Goal: Transaction & Acquisition: Purchase product/service

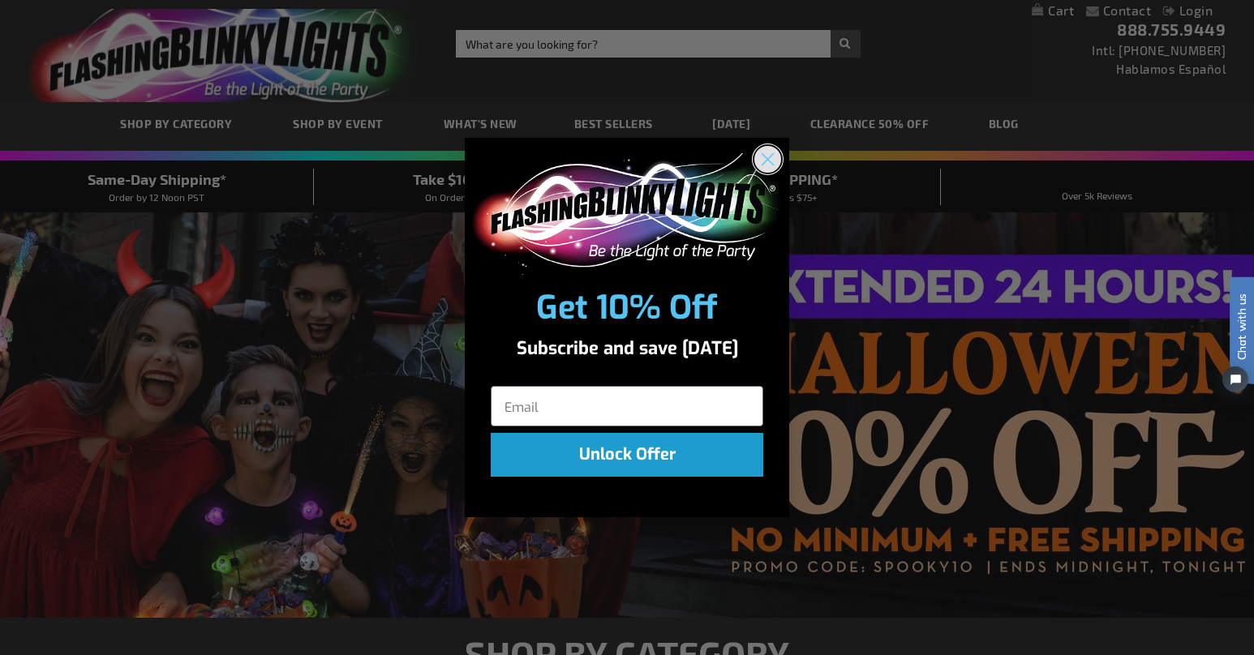
click at [768, 157] on icon "Close dialog" at bounding box center [767, 158] width 11 height 11
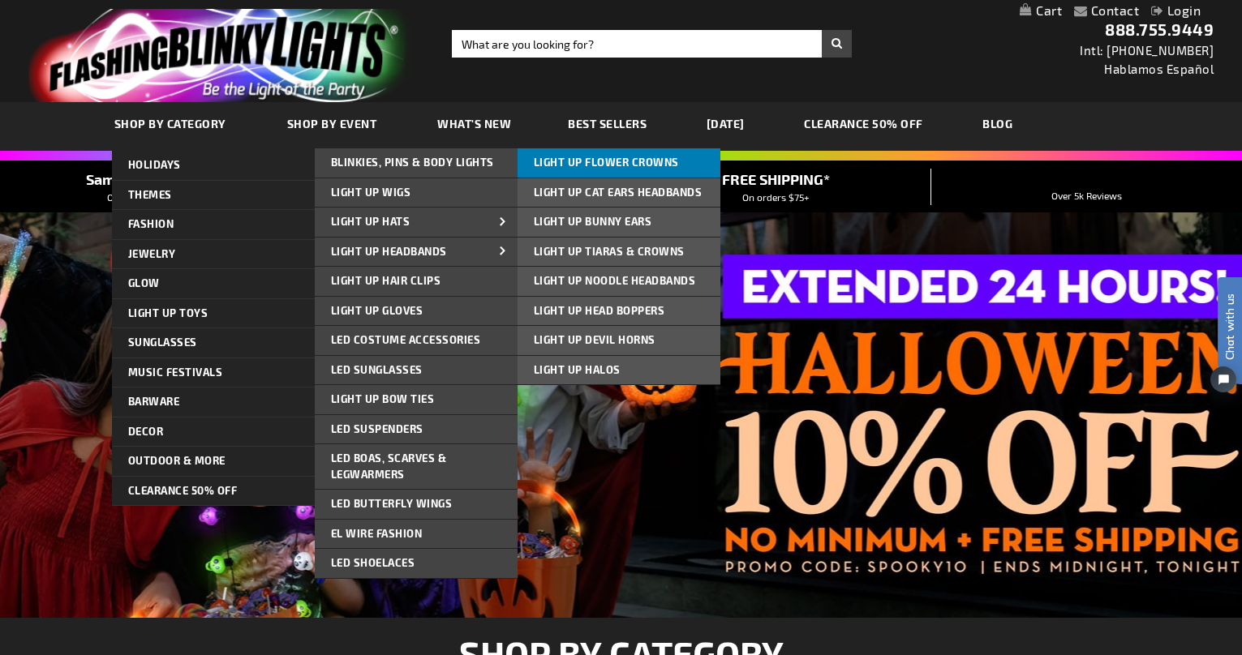
click at [585, 166] on span "Light Up Flower Crowns" at bounding box center [606, 162] width 145 height 13
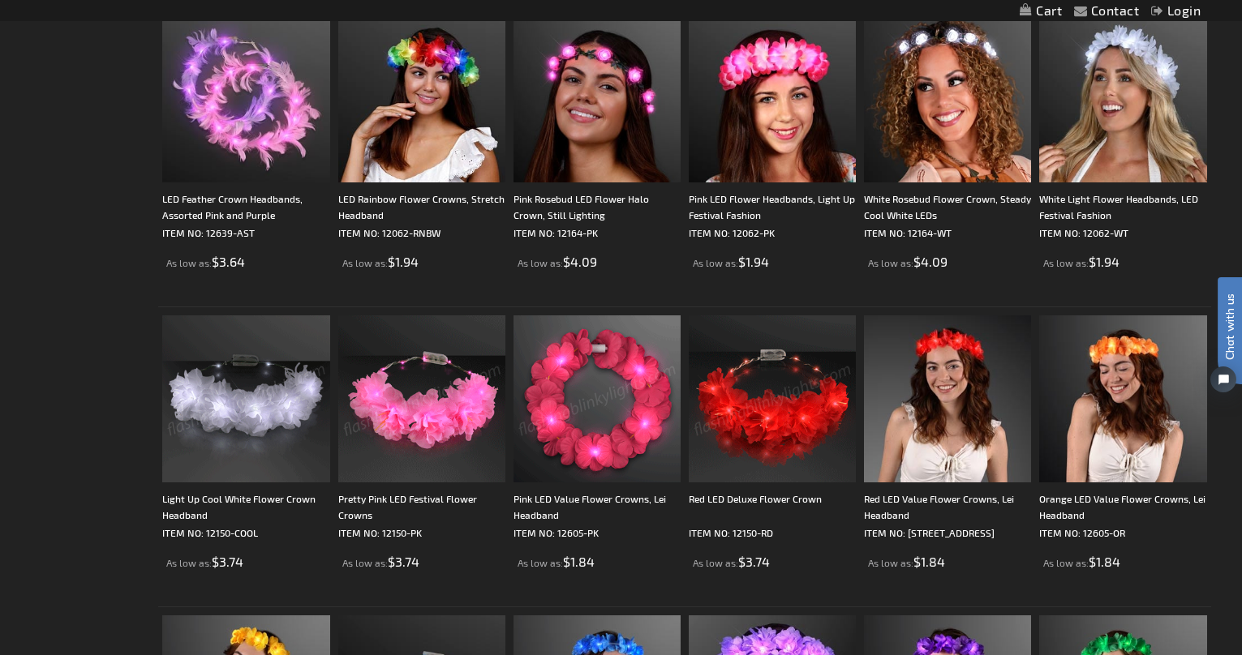
scroll to position [593, 0]
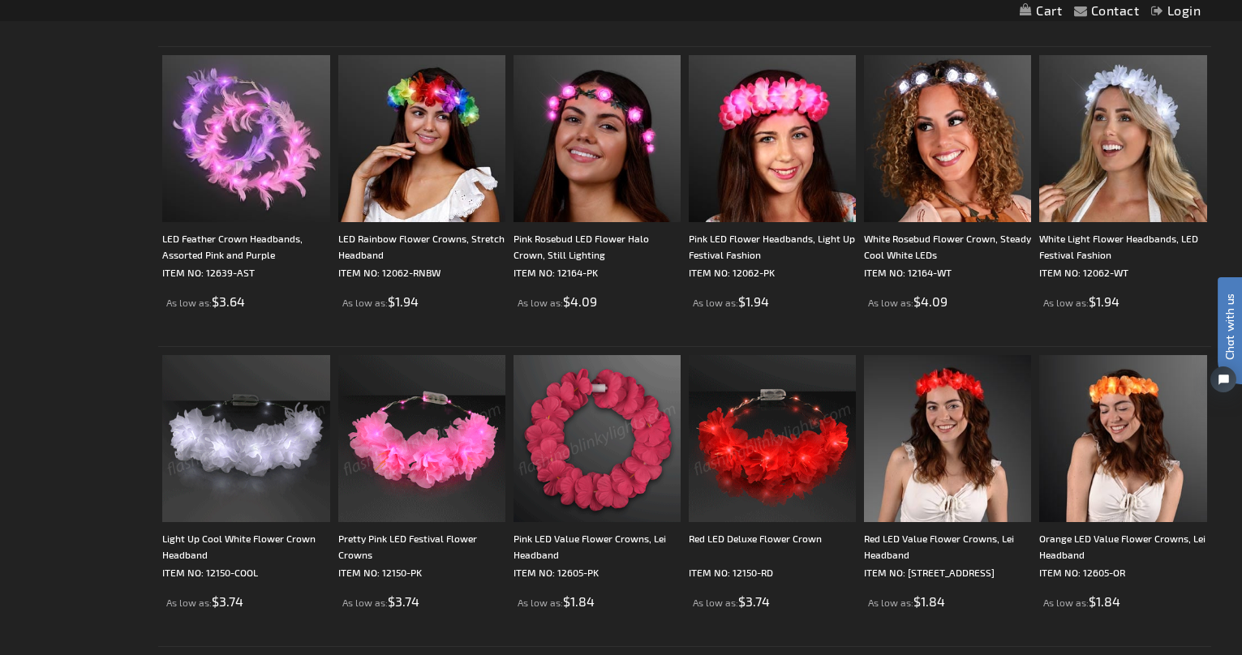
click at [447, 426] on img at bounding box center [421, 438] width 167 height 167
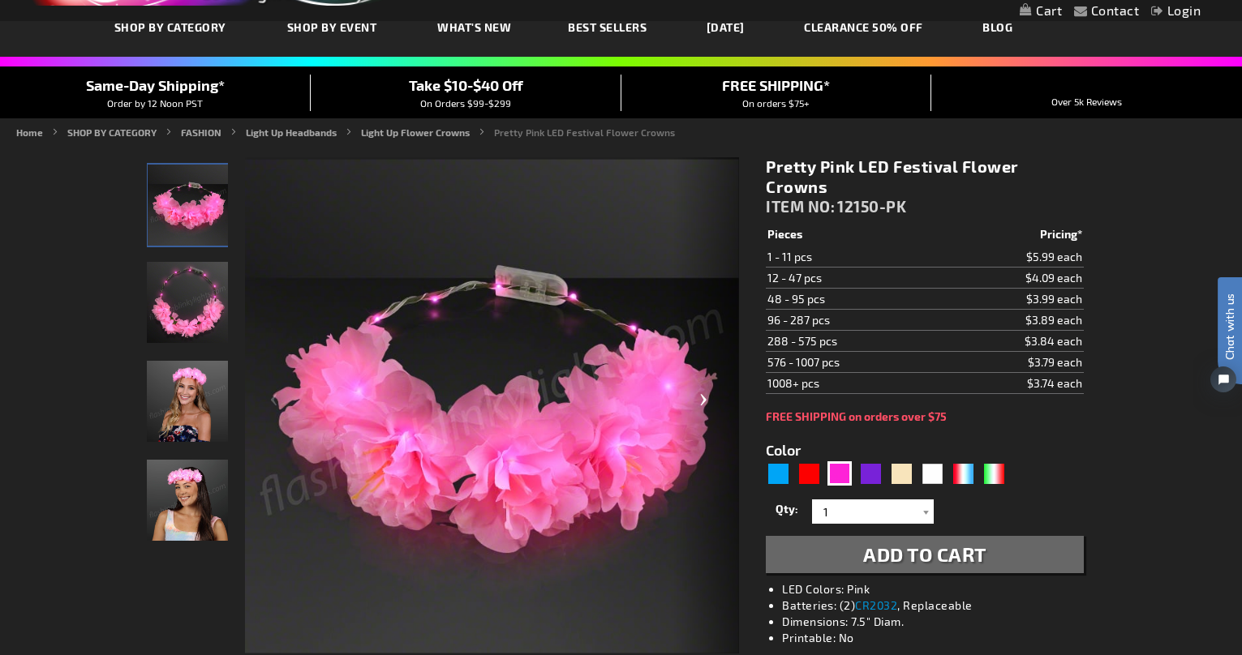
scroll to position [41, 0]
